Goal: Information Seeking & Learning: Learn about a topic

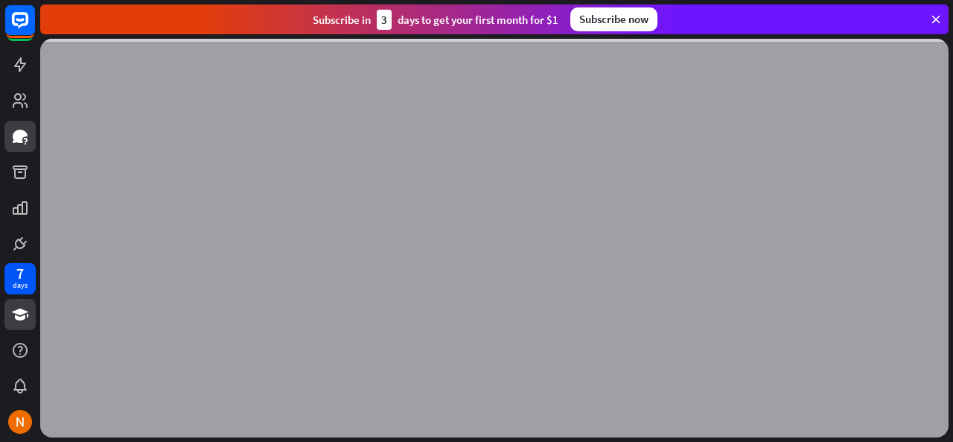
drag, startPoint x: 19, startPoint y: 118, endPoint x: 19, endPoint y: 133, distance: 14.9
click at [19, 119] on div at bounding box center [20, 129] width 40 height 258
click at [19, 142] on icon at bounding box center [20, 136] width 15 height 13
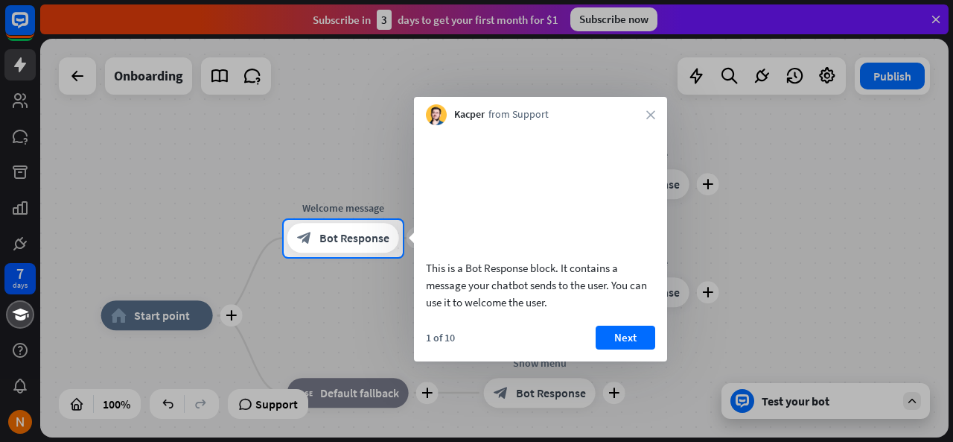
click at [629, 361] on div "1 of 10 Next" at bounding box center [540, 344] width 253 height 36
click at [632, 349] on button "Next" at bounding box center [626, 338] width 60 height 24
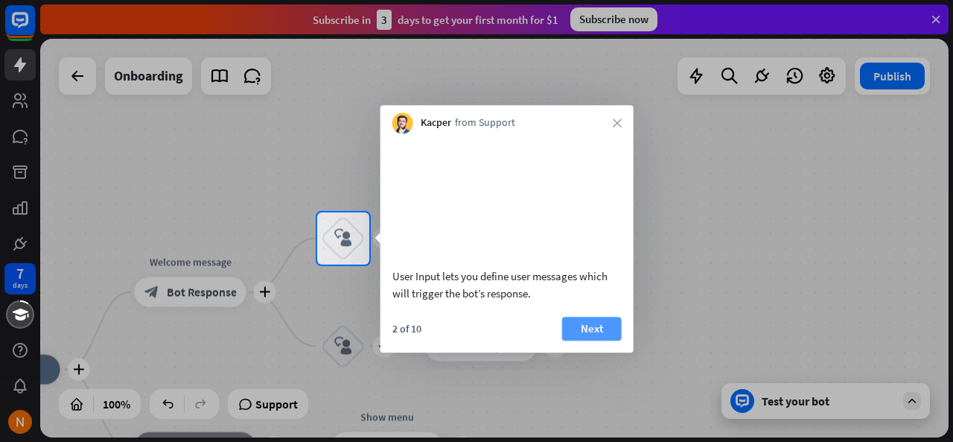
click at [588, 340] on button "Next" at bounding box center [592, 329] width 60 height 24
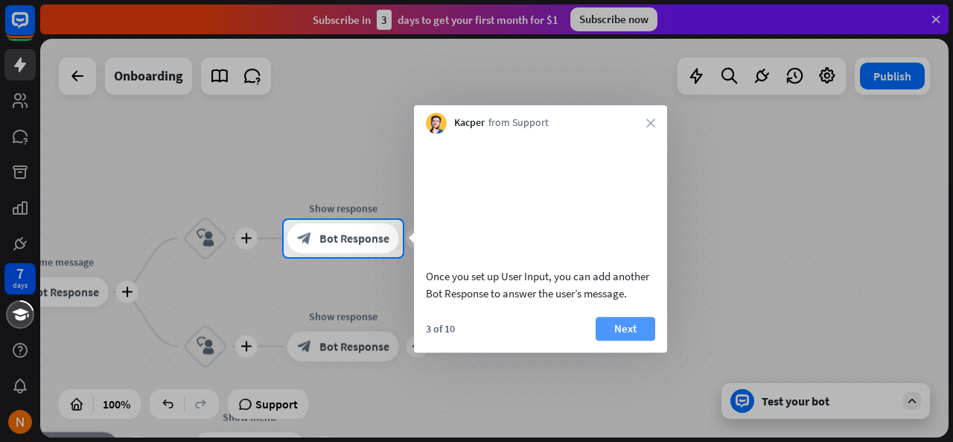
click at [616, 340] on button "Next" at bounding box center [626, 329] width 60 height 24
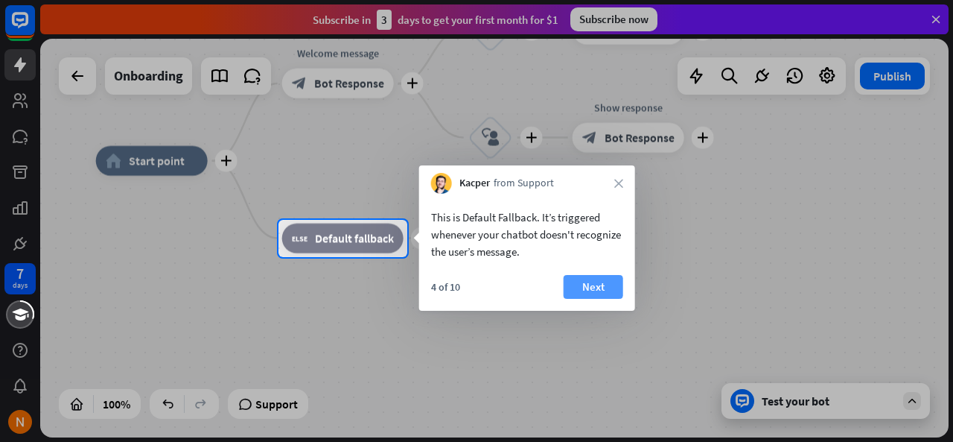
click at [600, 293] on button "Next" at bounding box center [594, 287] width 60 height 24
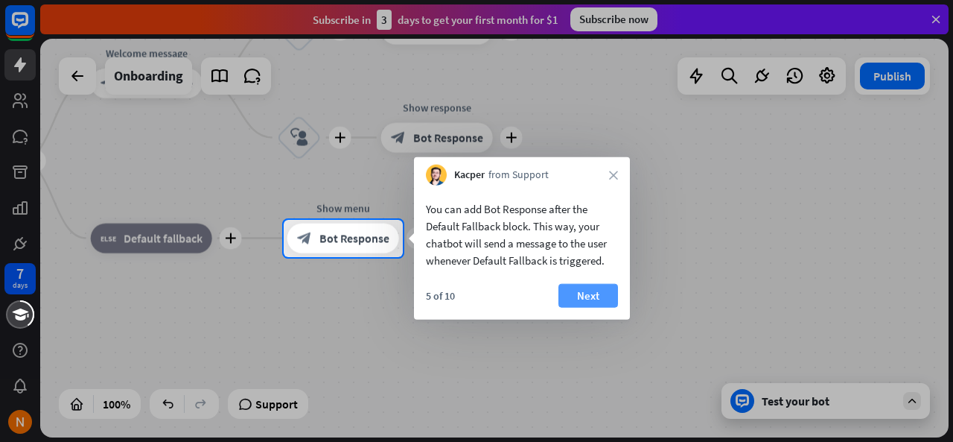
click at [583, 299] on button "Next" at bounding box center [589, 296] width 60 height 24
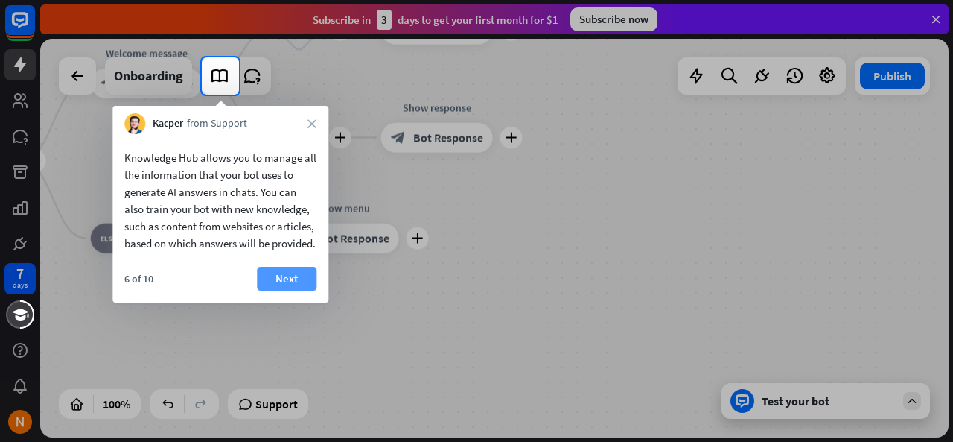
click at [298, 291] on button "Next" at bounding box center [287, 279] width 60 height 24
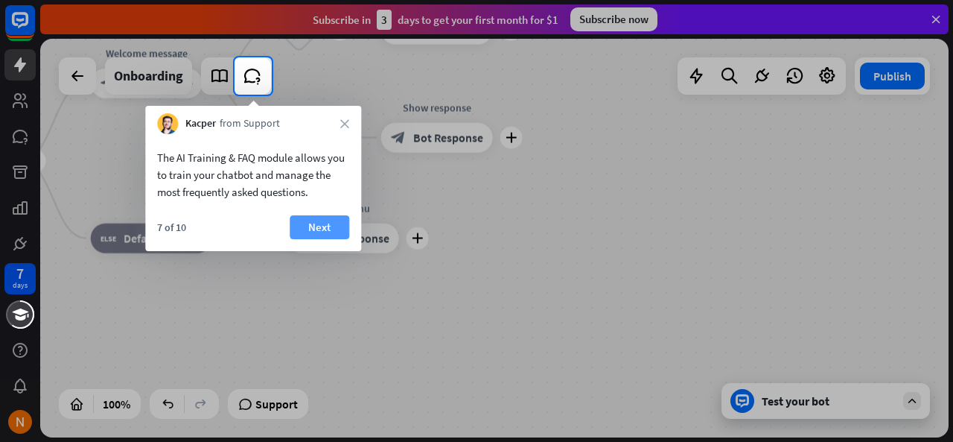
click at [322, 229] on button "Next" at bounding box center [320, 227] width 60 height 24
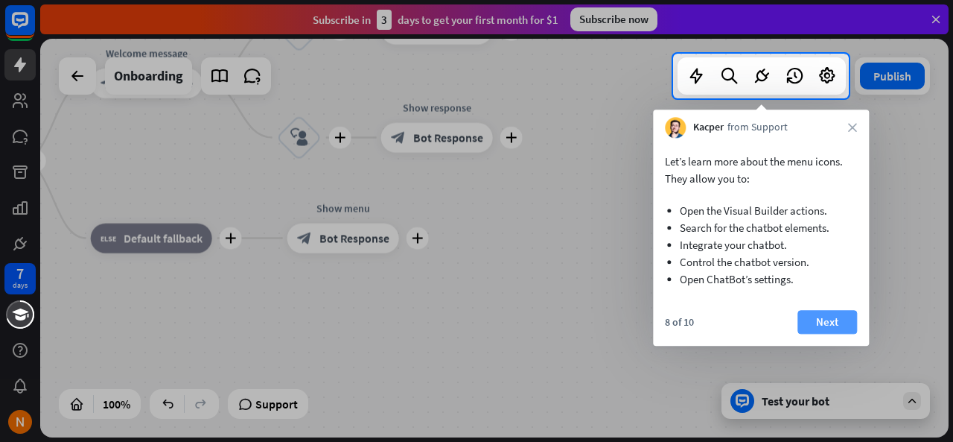
click at [821, 323] on button "Next" at bounding box center [828, 322] width 60 height 24
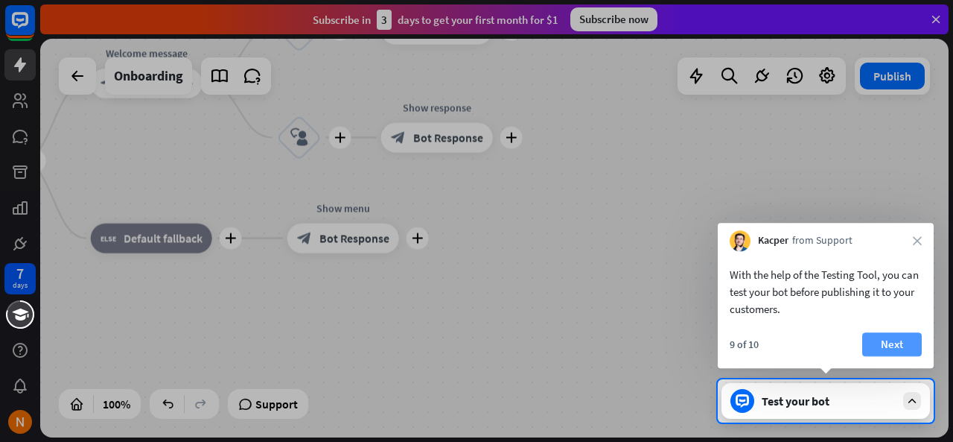
click at [894, 338] on button "Next" at bounding box center [893, 344] width 60 height 24
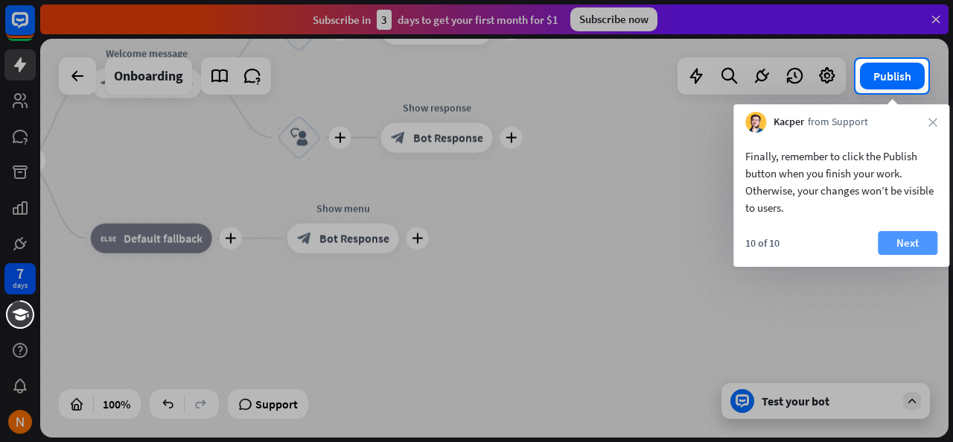
click at [912, 244] on button "Next" at bounding box center [908, 243] width 60 height 24
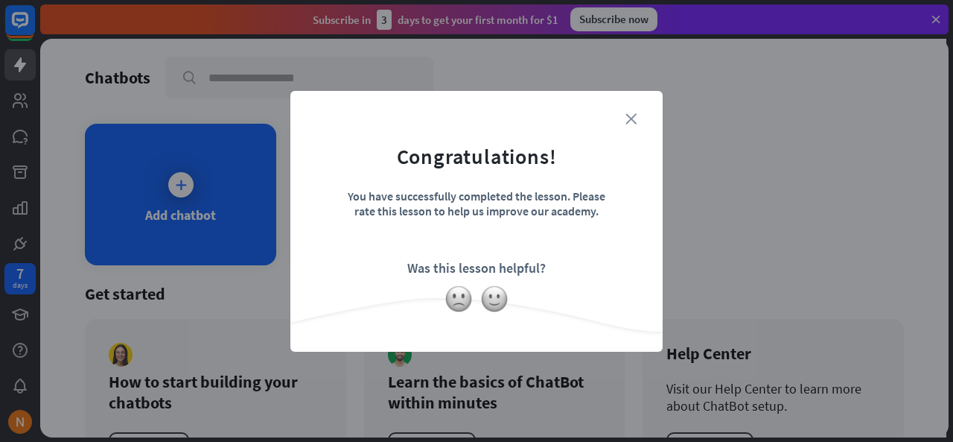
click at [629, 117] on icon "close" at bounding box center [631, 118] width 11 height 11
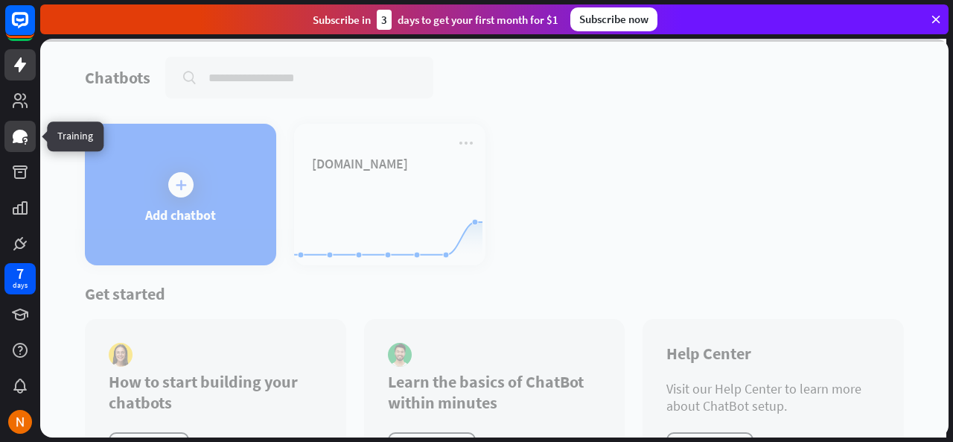
click at [23, 134] on icon at bounding box center [20, 136] width 15 height 13
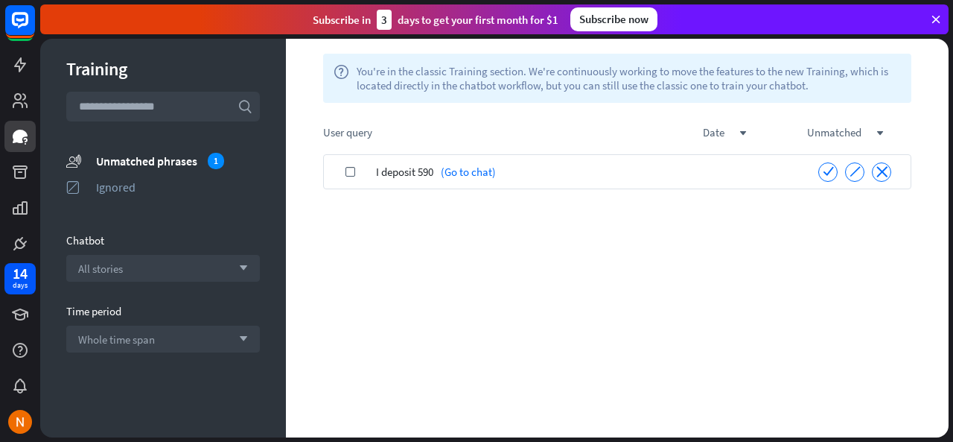
click at [372, 176] on div "check" at bounding box center [350, 171] width 52 height 35
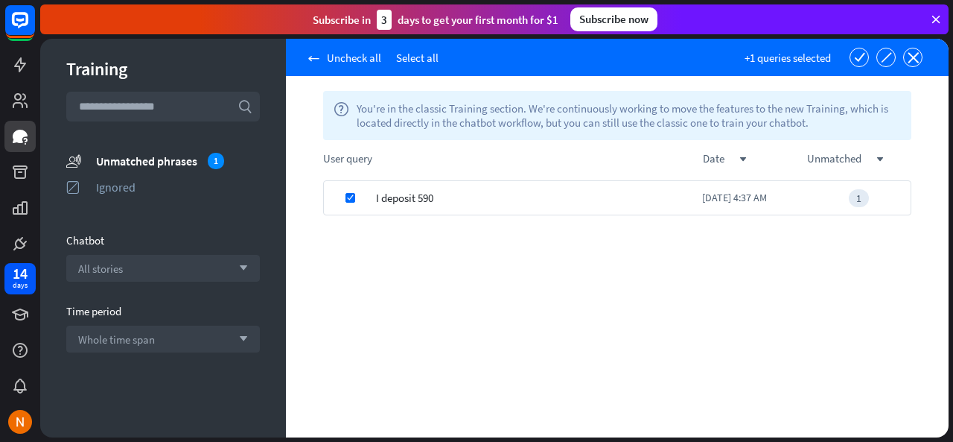
click at [514, 193] on div "I deposit 590" at bounding box center [539, 197] width 326 height 35
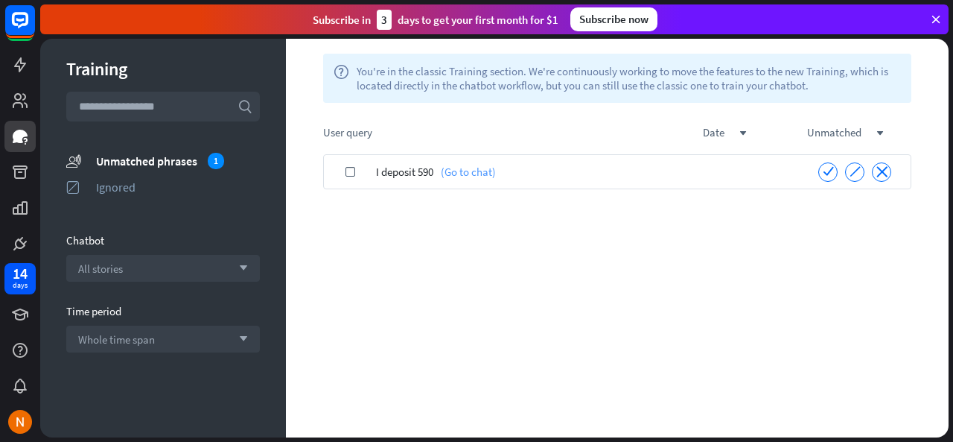
click at [466, 173] on link "(Go to chat)" at bounding box center [465, 171] width 63 height 35
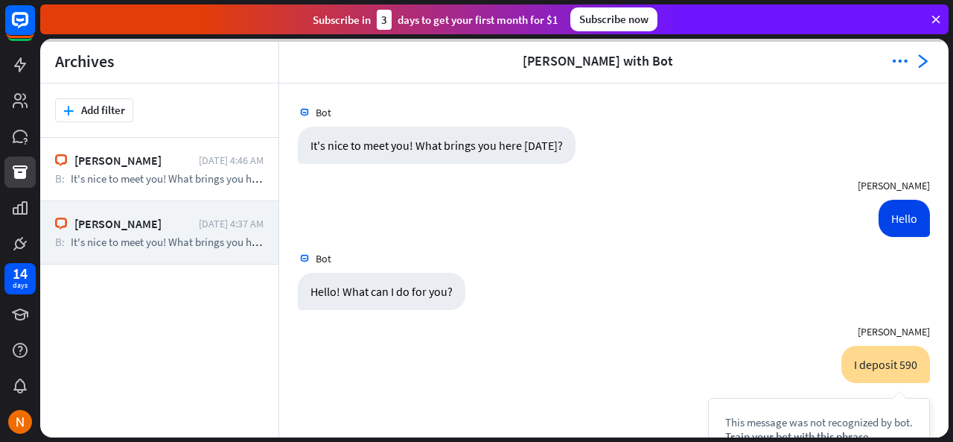
scroll to position [118, 0]
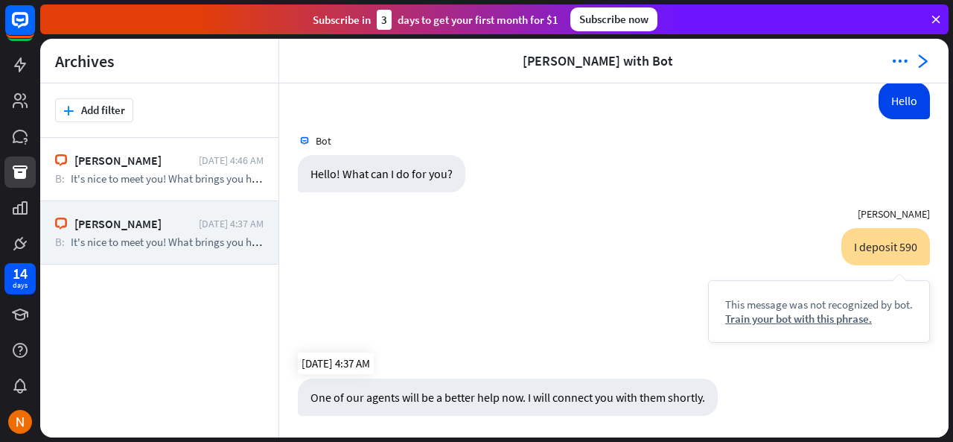
click at [626, 402] on div "One of our agents will be a better help now. I will connect you with them short…" at bounding box center [508, 396] width 420 height 37
click at [739, 402] on div "One of our agents will be a better help now. I will connect you with them short…" at bounding box center [614, 400] width 670 height 45
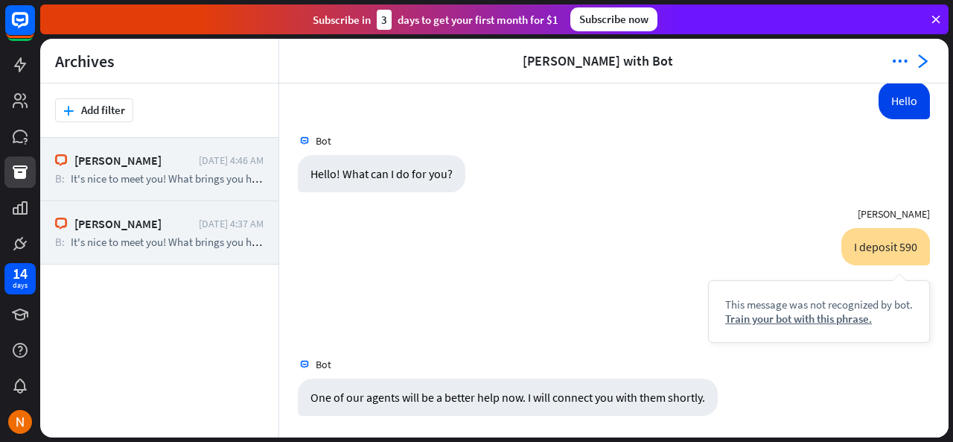
click at [157, 164] on div "[PERSON_NAME]" at bounding box center [132, 160] width 117 height 15
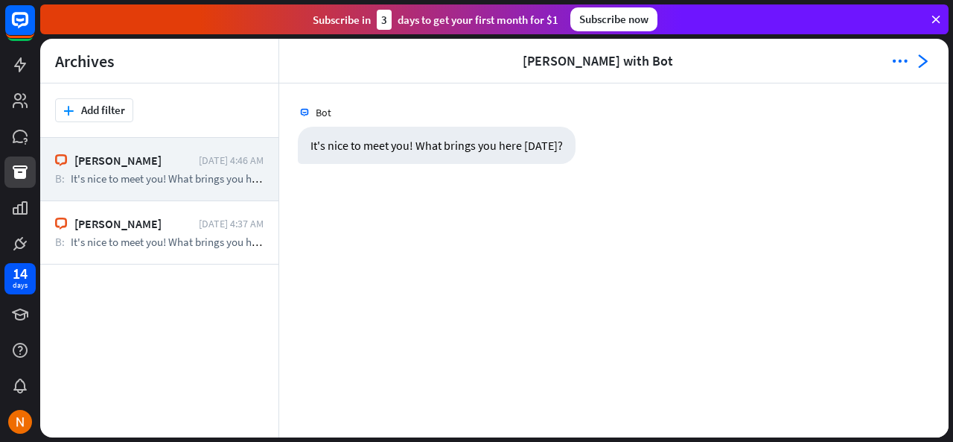
click at [937, 17] on icon at bounding box center [936, 19] width 13 height 13
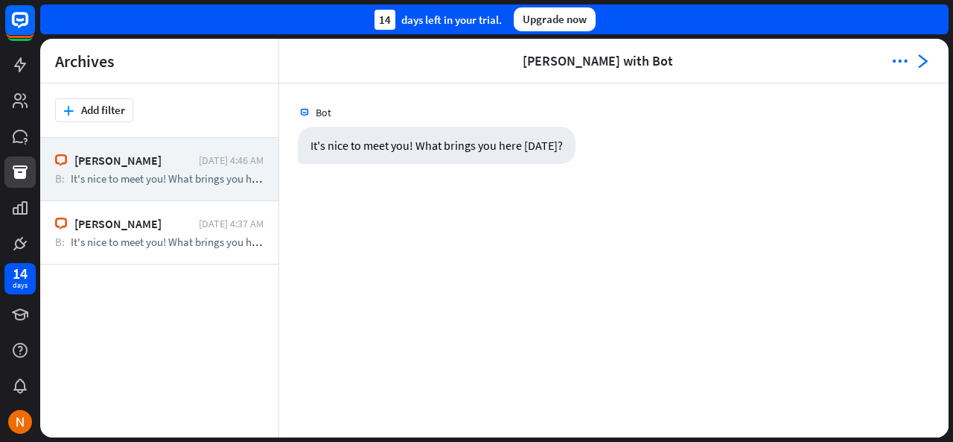
click at [914, 59] on header "arrowhead_left [PERSON_NAME] with Bot more_horiz arrowhead_right" at bounding box center [614, 61] width 670 height 45
click at [928, 60] on icon "arrowhead_right" at bounding box center [922, 61] width 15 height 15
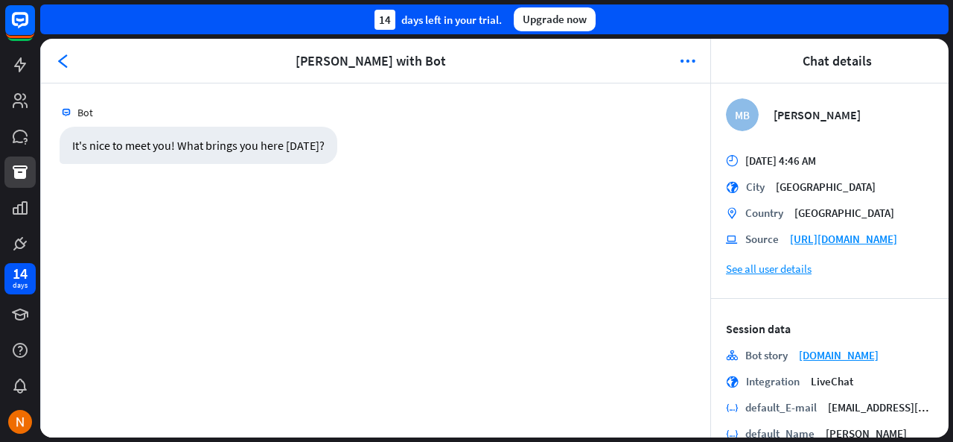
drag, startPoint x: 953, startPoint y: 224, endPoint x: 946, endPoint y: 251, distance: 27.6
click at [946, 251] on div "Archives arrowhead_right plus Add filter [PERSON_NAME] [DATE] 4:46 AM B: It's n…" at bounding box center [496, 240] width 913 height 403
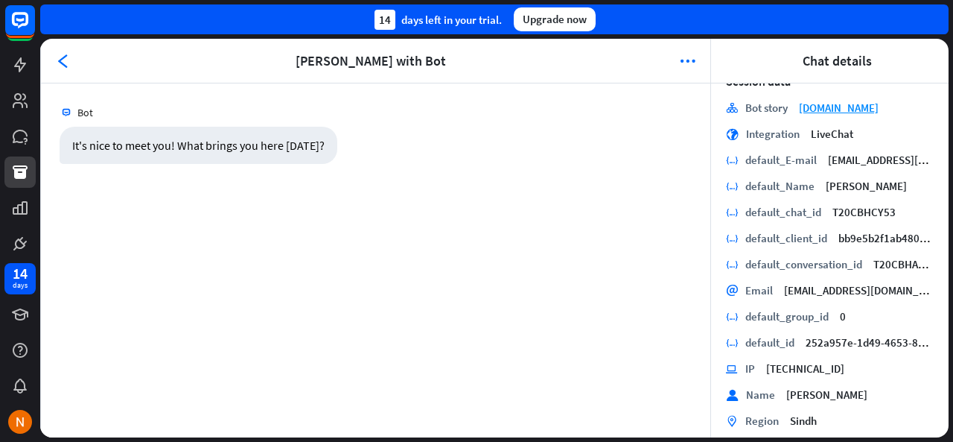
scroll to position [253, 0]
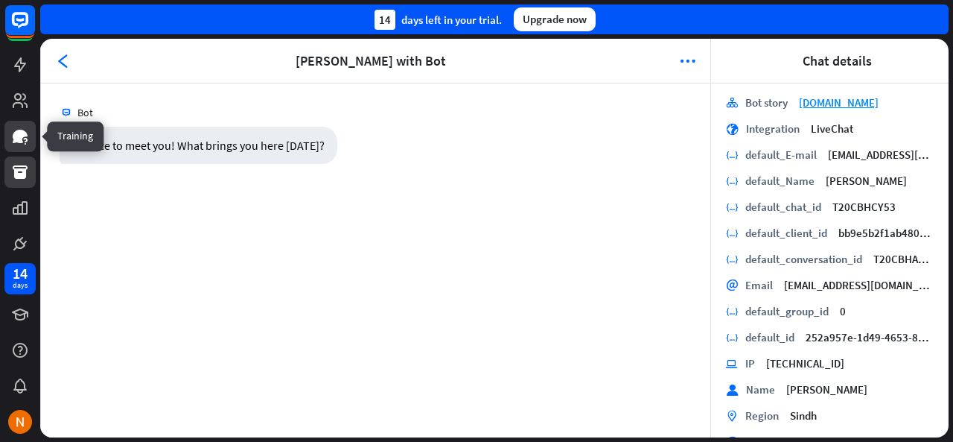
click at [18, 145] on icon at bounding box center [20, 136] width 18 height 18
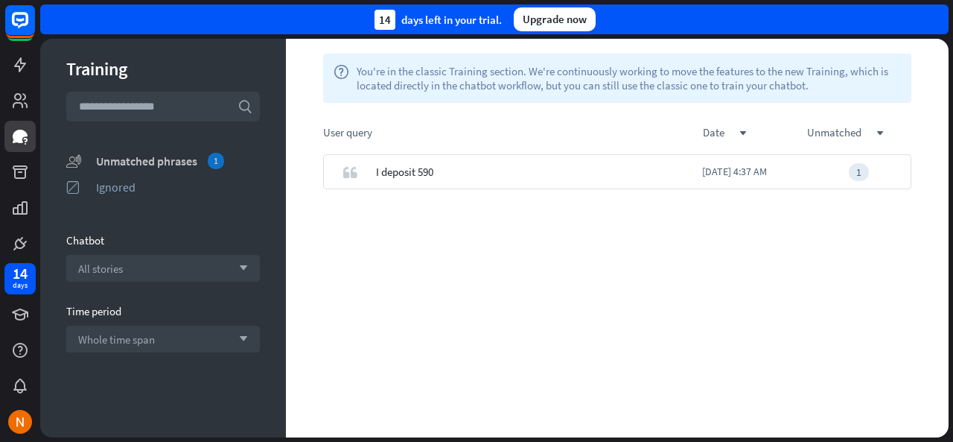
click at [182, 164] on div "Unmatched phrases 1" at bounding box center [178, 161] width 164 height 16
click at [366, 178] on div "check" at bounding box center [350, 171] width 52 height 35
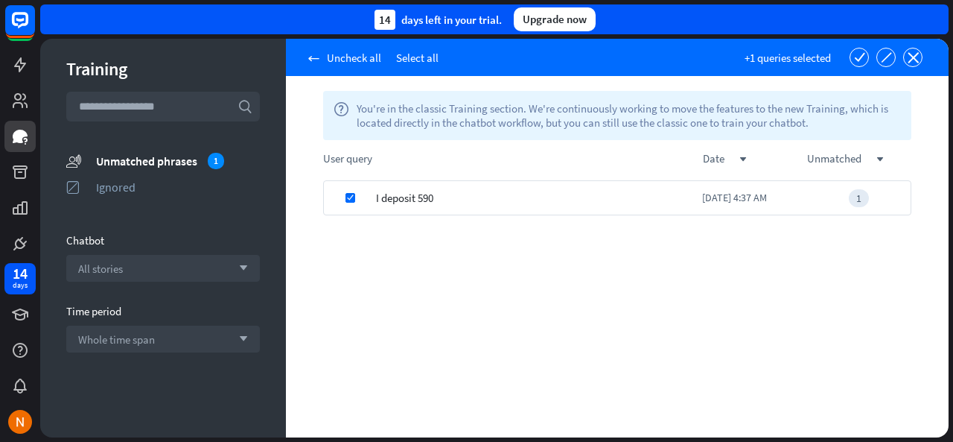
click at [553, 209] on div "I deposit 590" at bounding box center [539, 197] width 326 height 35
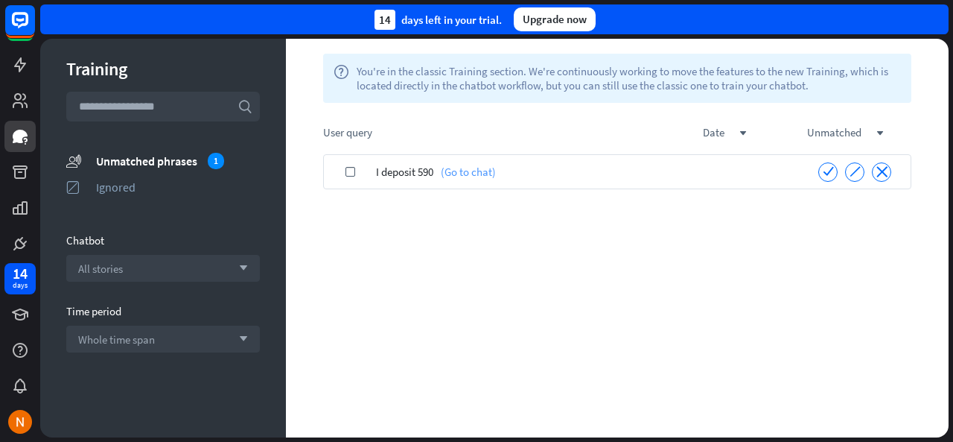
click at [448, 174] on link "(Go to chat)" at bounding box center [465, 171] width 63 height 35
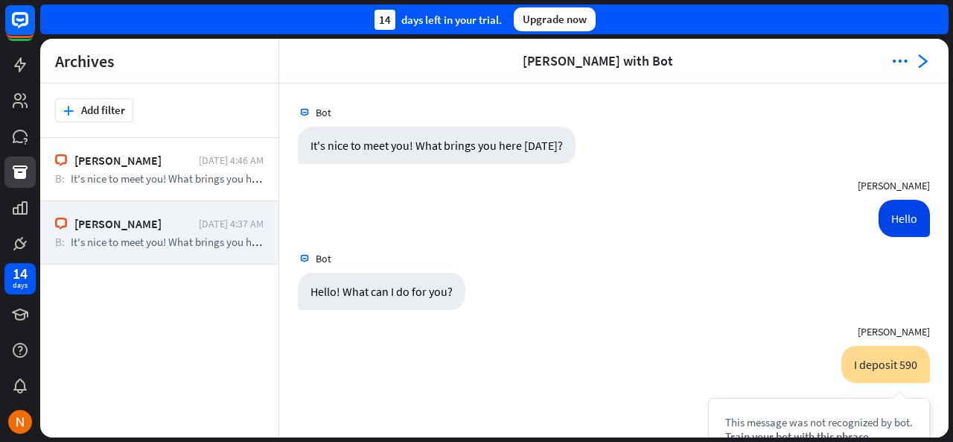
scroll to position [118, 0]
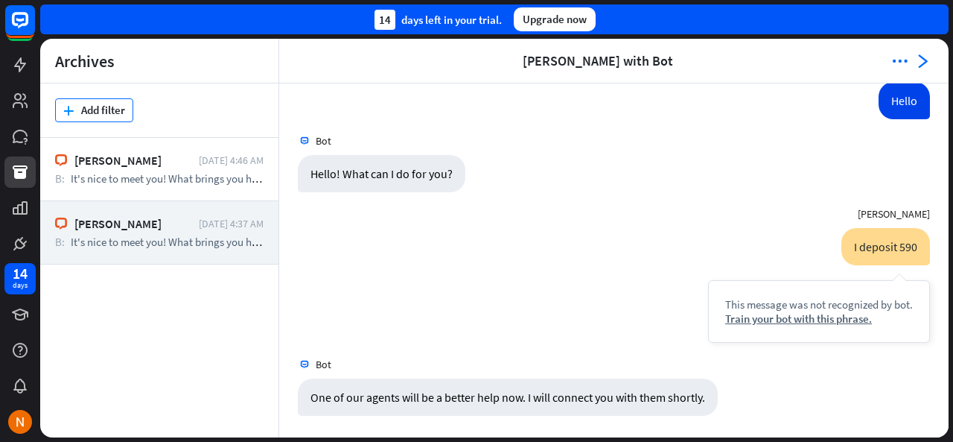
click at [100, 118] on button "plus Add filter" at bounding box center [94, 110] width 78 height 24
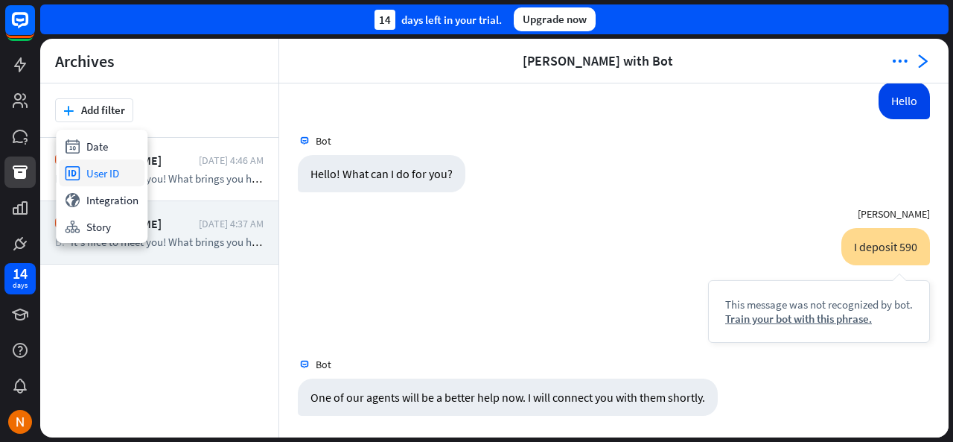
click at [113, 165] on div "id User ID" at bounding box center [102, 172] width 86 height 27
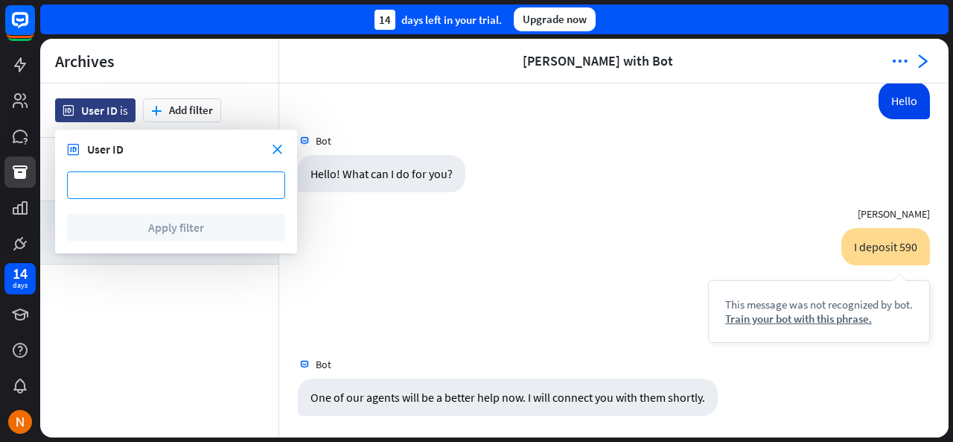
click at [174, 183] on input at bounding box center [176, 185] width 218 height 28
click at [279, 148] on icon "close" at bounding box center [278, 150] width 10 height 10
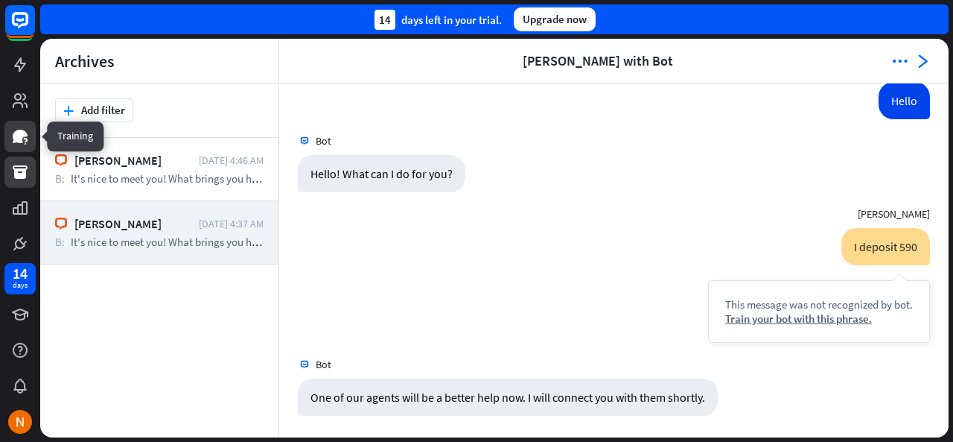
click at [30, 145] on link at bounding box center [19, 136] width 31 height 31
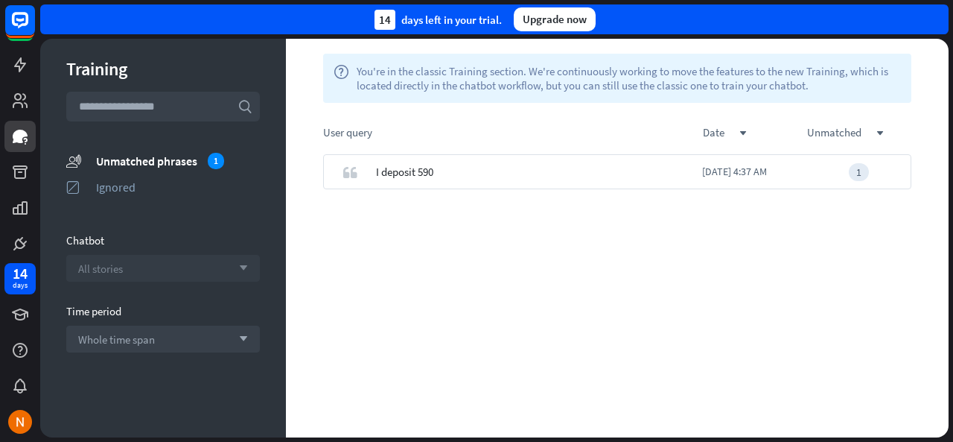
click at [165, 272] on div "All stories arrow_down" at bounding box center [163, 268] width 194 height 27
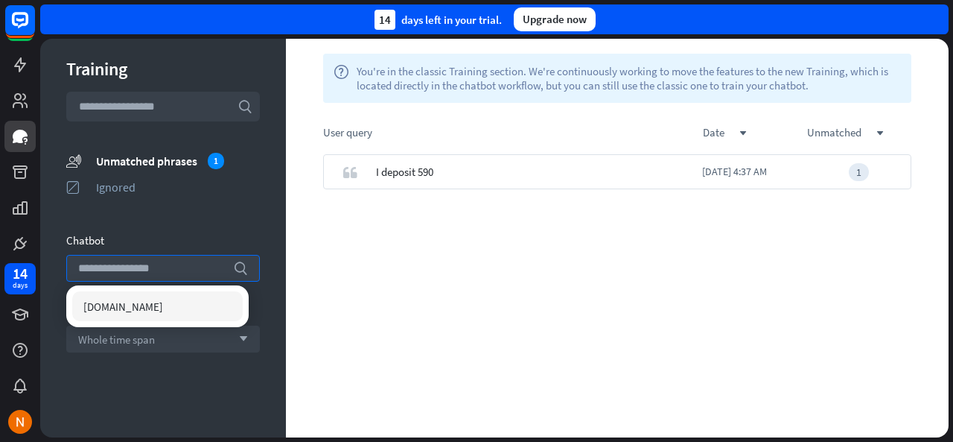
click at [153, 311] on div "[DOMAIN_NAME]" at bounding box center [157, 306] width 171 height 30
click at [195, 346] on div "Whole time span arrow_down" at bounding box center [163, 339] width 194 height 27
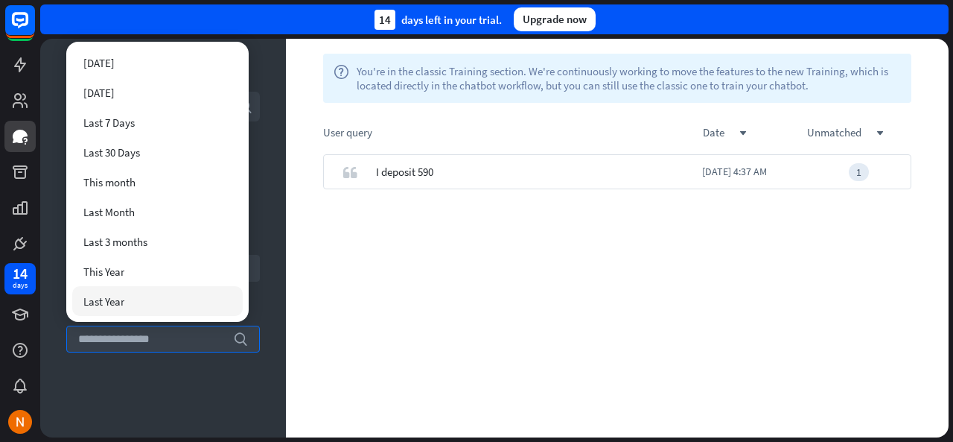
drag, startPoint x: 137, startPoint y: 379, endPoint x: 168, endPoint y: 323, distance: 63.7
click at [143, 367] on div "Training search unmatched_phrases Unmatched phrases 1 ignored Ignored Chatbot […" at bounding box center [163, 238] width 246 height 399
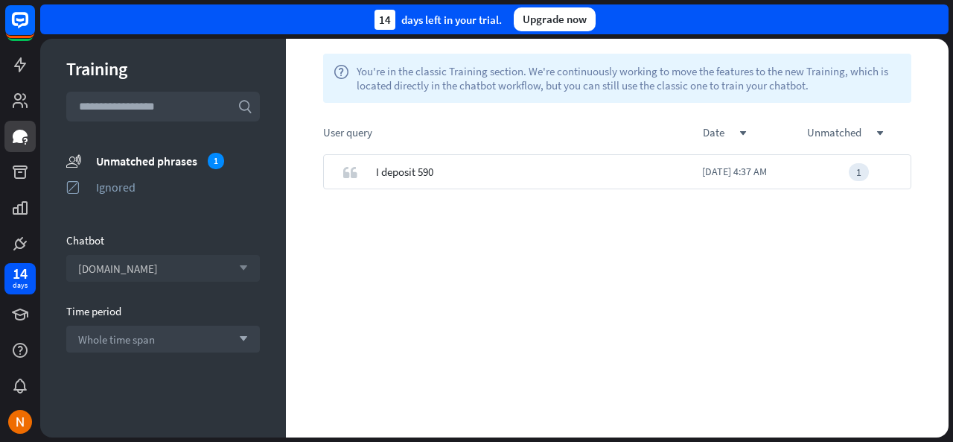
click at [185, 270] on div "[DOMAIN_NAME] arrow_down" at bounding box center [163, 268] width 194 height 27
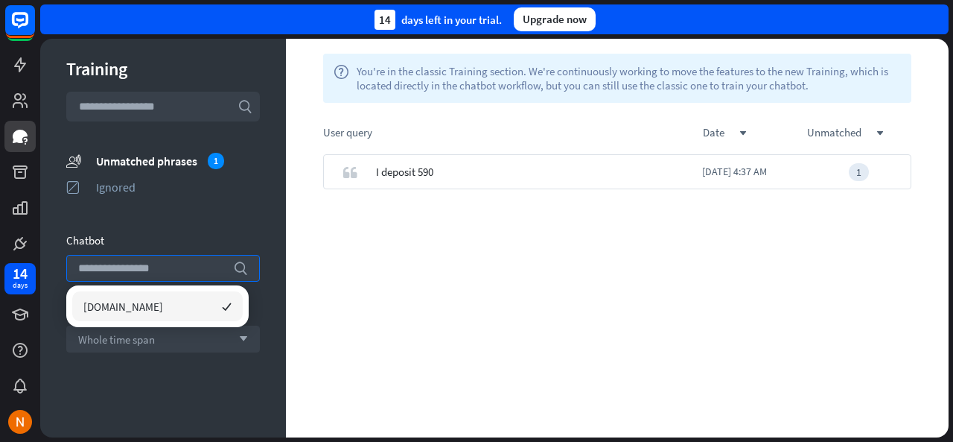
click at [177, 317] on div "[DOMAIN_NAME] checked" at bounding box center [157, 306] width 171 height 30
click at [191, 109] on input "text" at bounding box center [163, 107] width 194 height 30
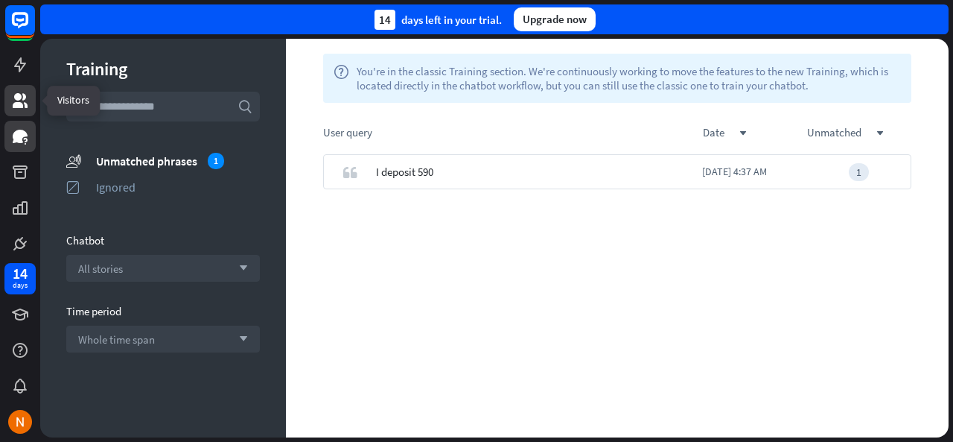
click at [30, 111] on link at bounding box center [19, 100] width 31 height 31
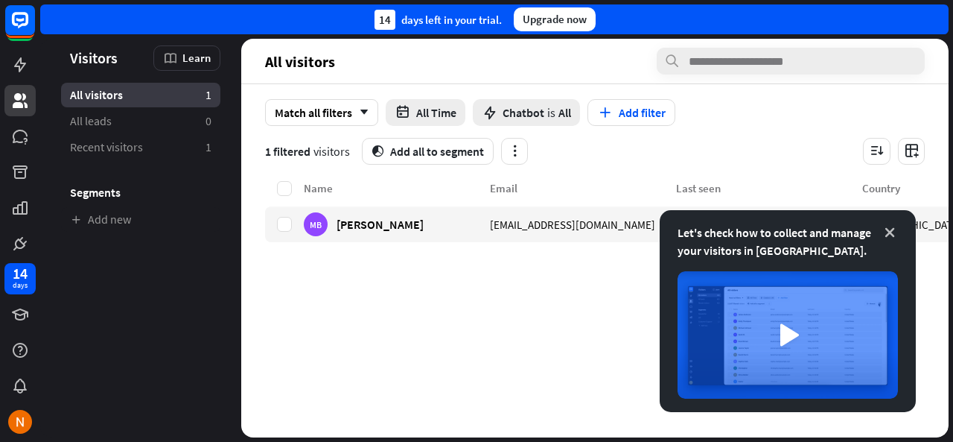
drag, startPoint x: 889, startPoint y: 238, endPoint x: 825, endPoint y: 223, distance: 65.8
click at [889, 238] on icon at bounding box center [890, 232] width 15 height 15
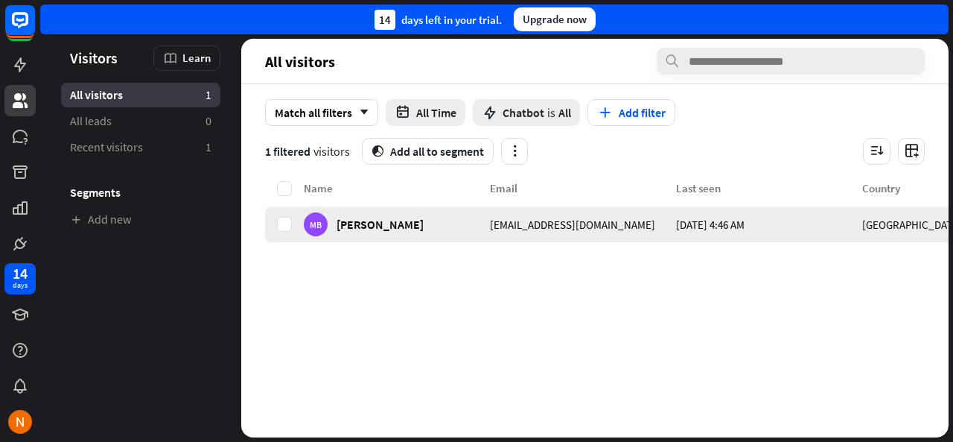
click at [670, 236] on div "[EMAIL_ADDRESS][DOMAIN_NAME]" at bounding box center [583, 224] width 186 height 36
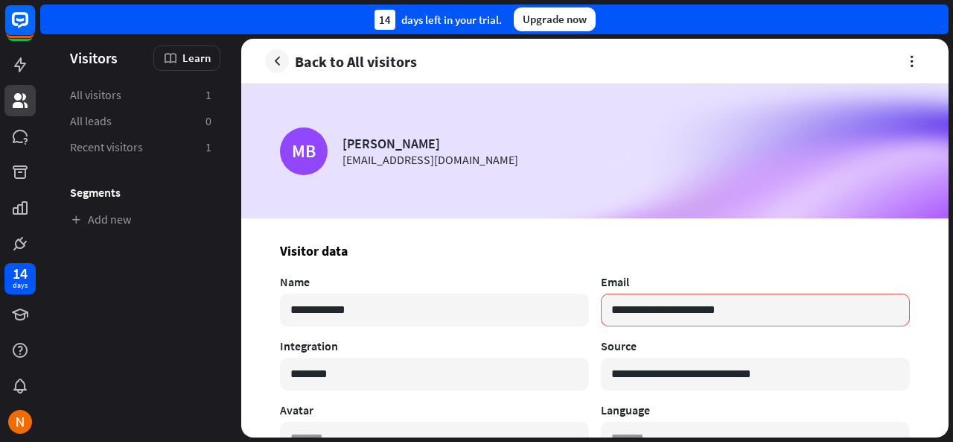
drag, startPoint x: 885, startPoint y: 222, endPoint x: 927, endPoint y: 220, distance: 41.8
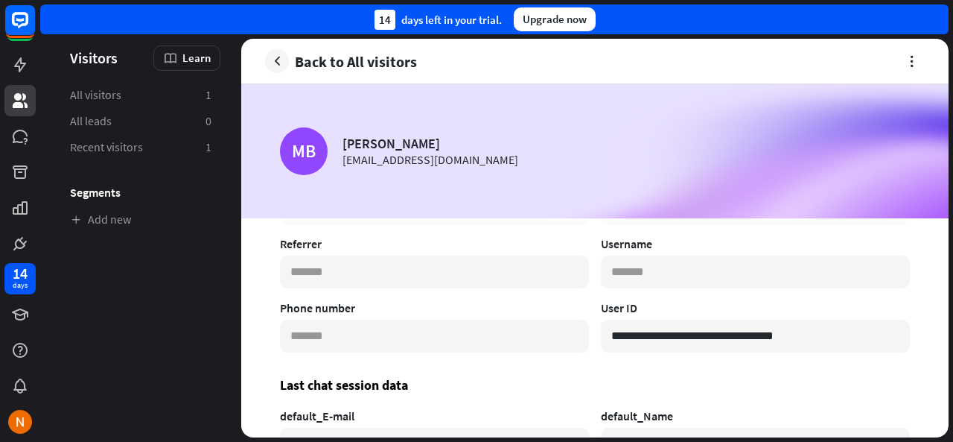
scroll to position [415, 0]
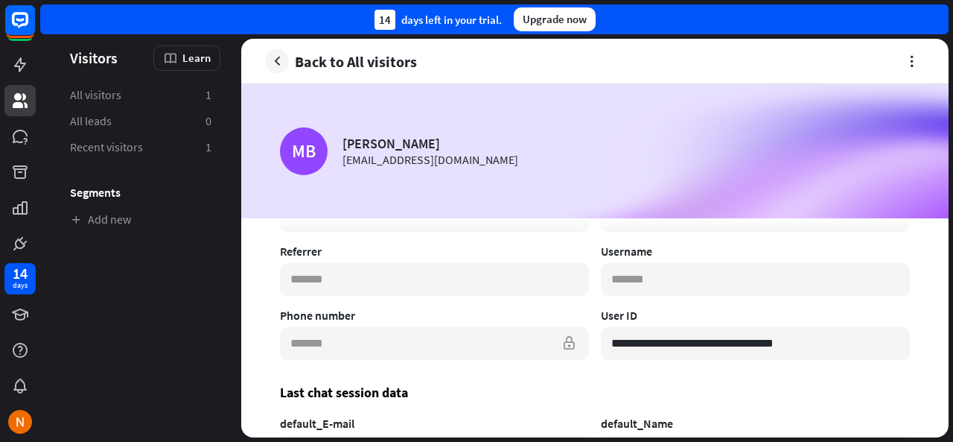
drag, startPoint x: 420, startPoint y: 343, endPoint x: 571, endPoint y: 349, distance: 150.6
click at [571, 349] on input "text" at bounding box center [434, 343] width 309 height 33
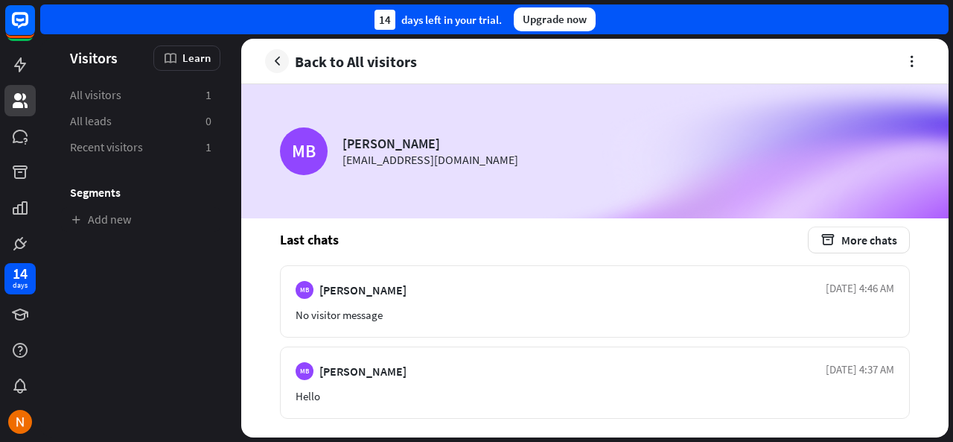
scroll to position [1229, 0]
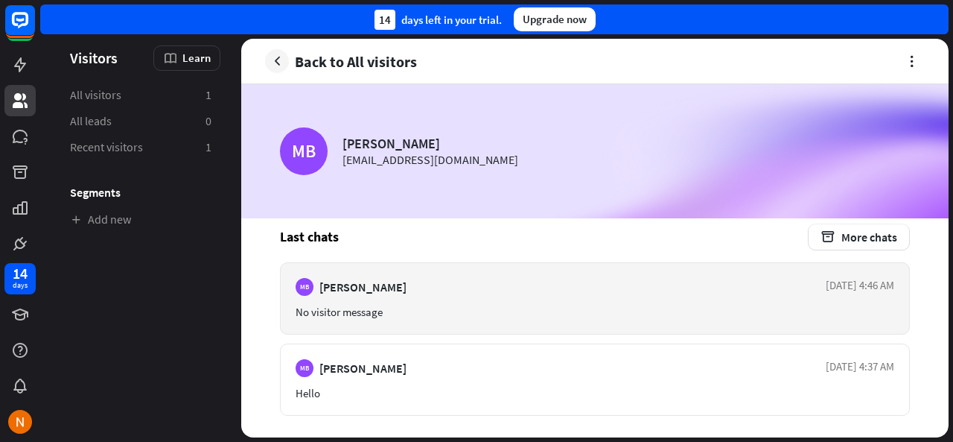
click at [514, 307] on div "No visitor message" at bounding box center [595, 312] width 599 height 14
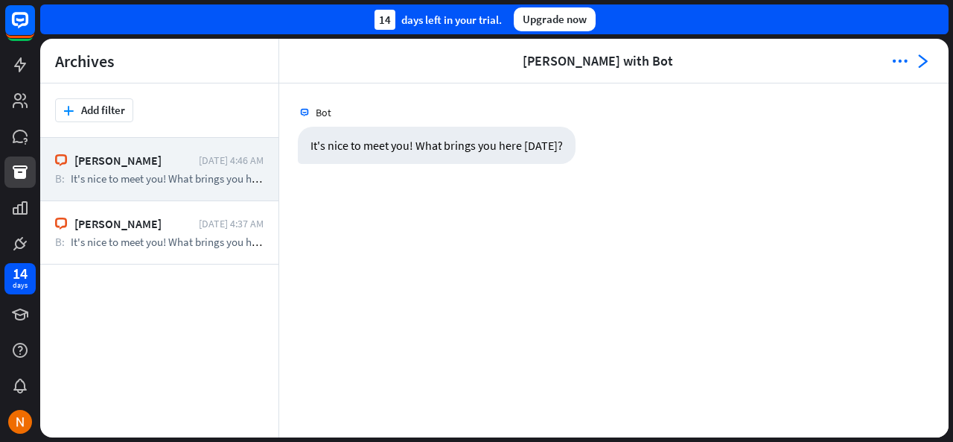
click at [924, 62] on icon "arrowhead_right" at bounding box center [922, 61] width 15 height 15
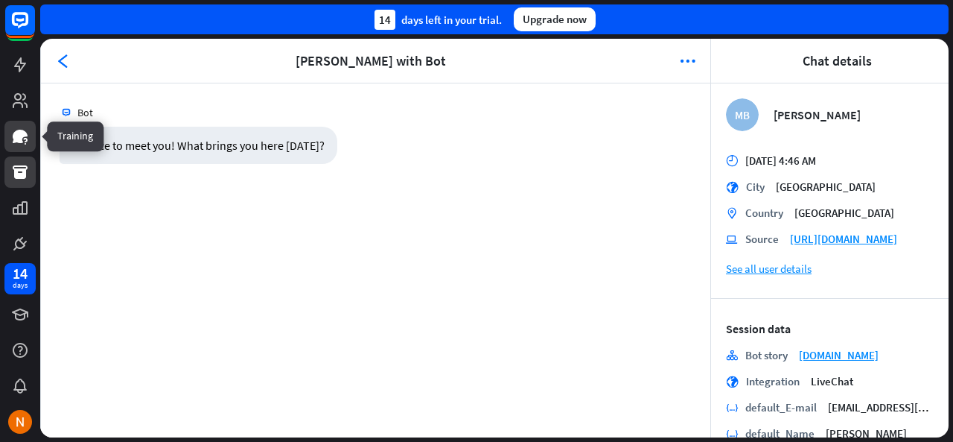
click at [18, 145] on link at bounding box center [19, 136] width 31 height 31
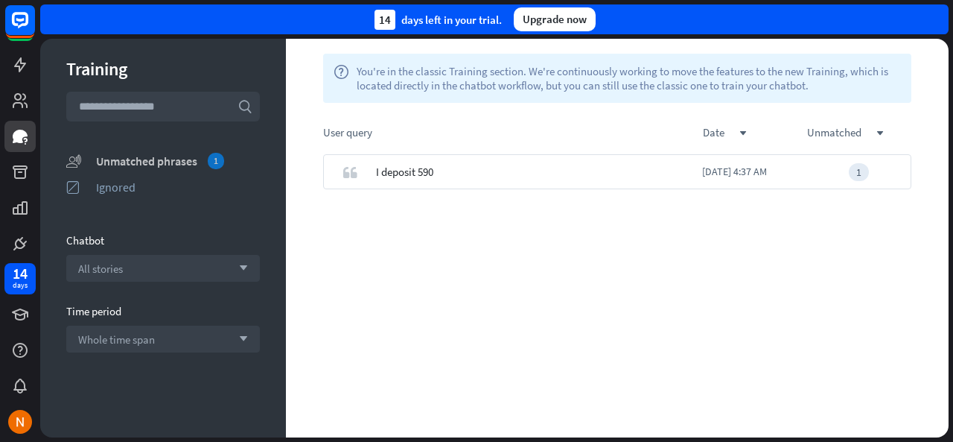
click at [210, 168] on div "unmatched_phrases Unmatched phrases 1" at bounding box center [163, 160] width 194 height 19
click at [10, 138] on link at bounding box center [19, 136] width 31 height 31
